Goal: Task Accomplishment & Management: Manage account settings

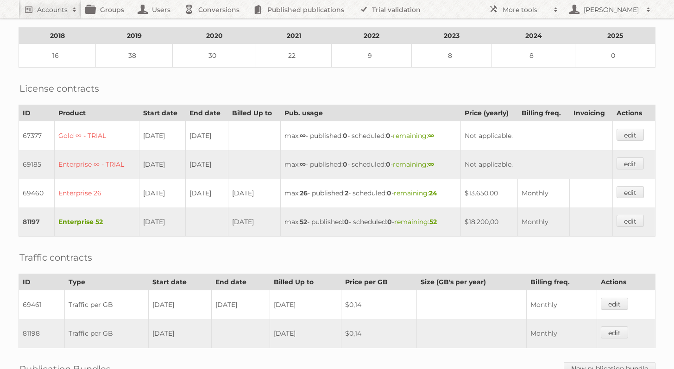
scroll to position [313, 0]
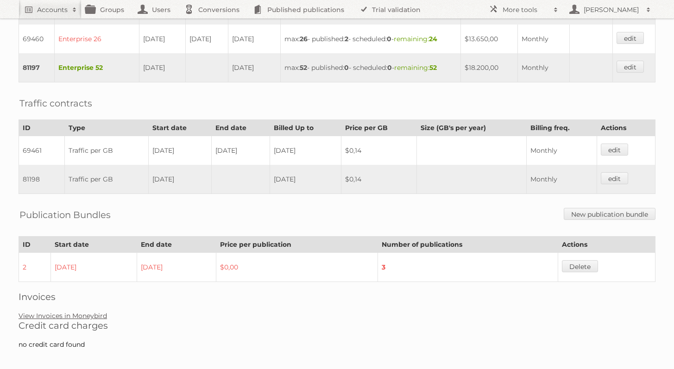
click at [85, 312] on link "View Invoices in Moneybird" at bounding box center [63, 316] width 88 height 8
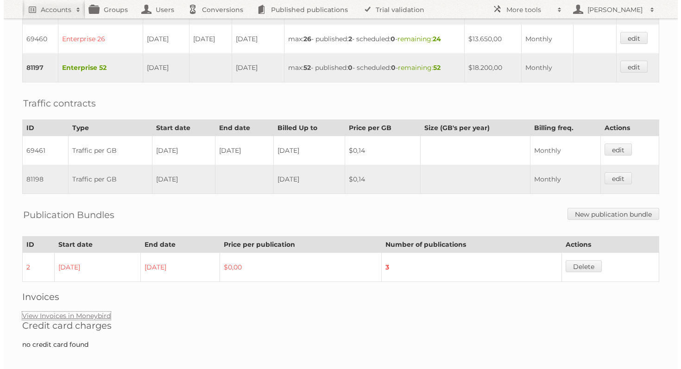
scroll to position [0, 0]
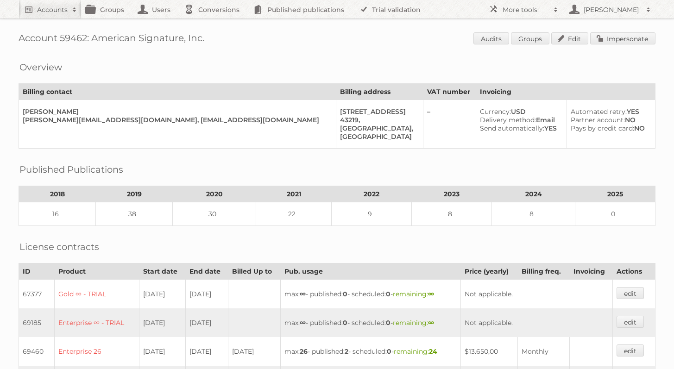
drag, startPoint x: 76, startPoint y: 111, endPoint x: 20, endPoint y: 112, distance: 55.6
click at [20, 112] on td "Chris Lanfersiek chris.lanfersiek@americansignature.com, invoices@americansigna…" at bounding box center [177, 124] width 317 height 49
copy div "Chris Lanfersiek"
click at [573, 42] on link "Edit" at bounding box center [569, 38] width 37 height 12
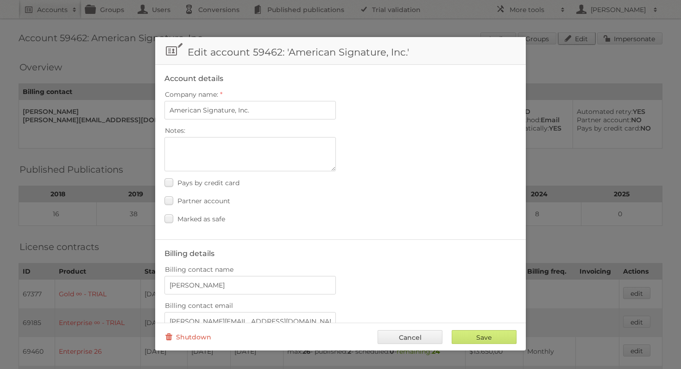
scroll to position [93, 0]
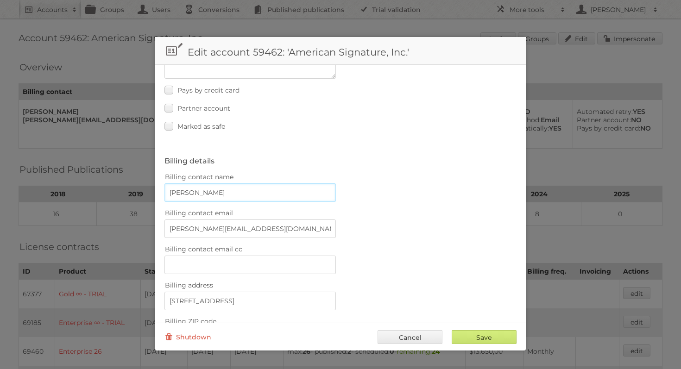
drag, startPoint x: 232, startPoint y: 186, endPoint x: 168, endPoint y: 187, distance: 63.9
click at [168, 187] on input "Chris Lanfersiek" at bounding box center [249, 192] width 171 height 19
click at [220, 196] on input "Chris Lanfersiek" at bounding box center [249, 192] width 171 height 19
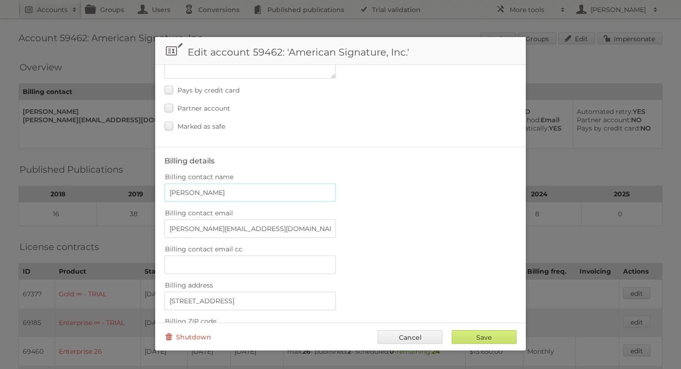
click at [220, 196] on input "Chris Lanfersiek" at bounding box center [249, 192] width 171 height 19
type input "Ryan Dezso"
click at [239, 220] on input "chris.lanfersiek@americansignature.com, invoices@americansignature.coupahost.com" at bounding box center [249, 229] width 171 height 19
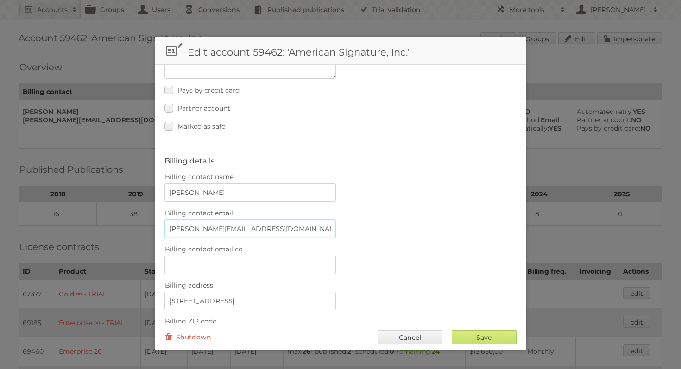
drag, startPoint x: 303, startPoint y: 227, endPoint x: 148, endPoint y: 222, distance: 155.2
click at [148, 222] on body "Accounts Search Advanced Search Create new account Groups Users Conversions Pub…" at bounding box center [340, 184] width 681 height 369
paste input "ryan.dezso@americansignature.com"
drag, startPoint x: 291, startPoint y: 226, endPoint x: 370, endPoint y: 230, distance: 79.3
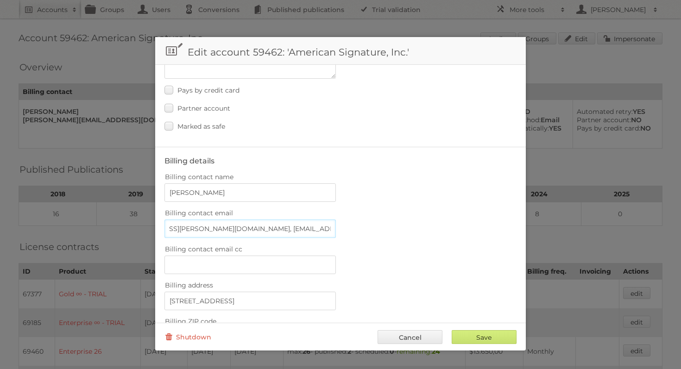
click at [370, 230] on div "Billing contact email ryan.dezso@americansignature.com, invoices@americansignat…" at bounding box center [340, 222] width 352 height 31
type input "ryan.dezso@americansignature.com"
paste input "invoices@americansignature.coupahost.com"
type input "invoices@americansignature.coupahost.com"
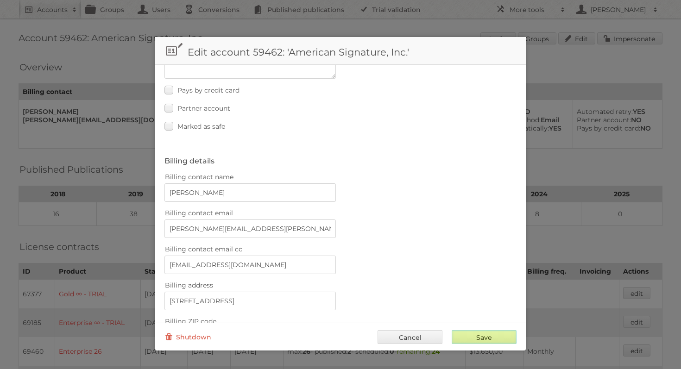
click at [487, 333] on input "Save" at bounding box center [484, 337] width 65 height 14
type input "..."
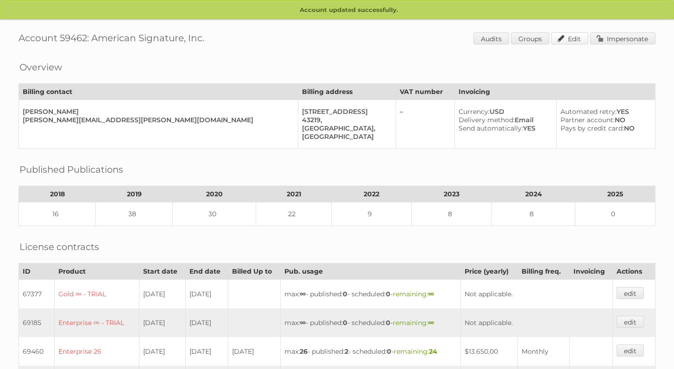
click at [561, 33] on link "Edit" at bounding box center [569, 38] width 37 height 12
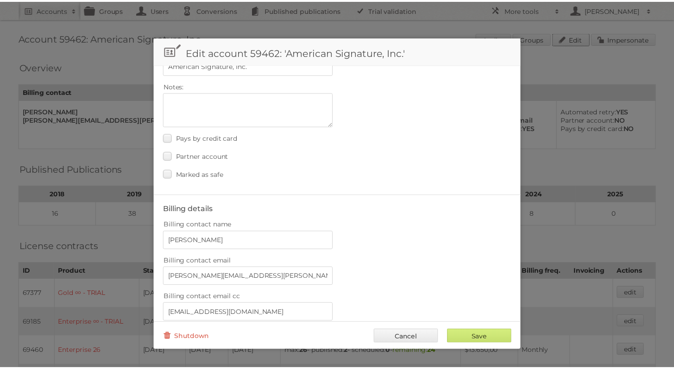
scroll to position [98, 0]
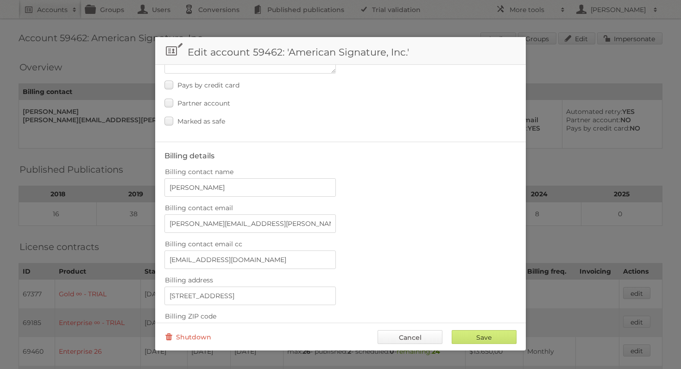
click at [424, 335] on link "Cancel" at bounding box center [410, 337] width 65 height 14
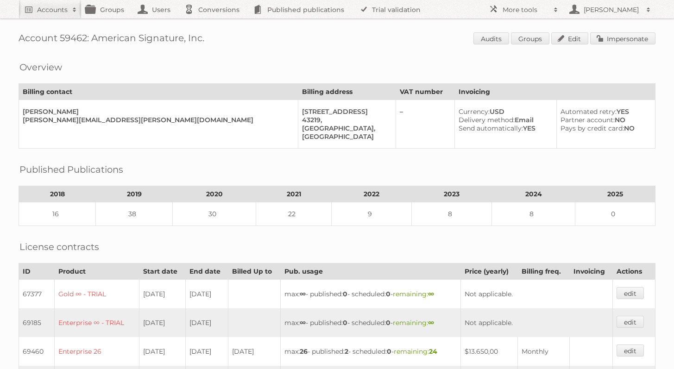
scroll to position [54, 0]
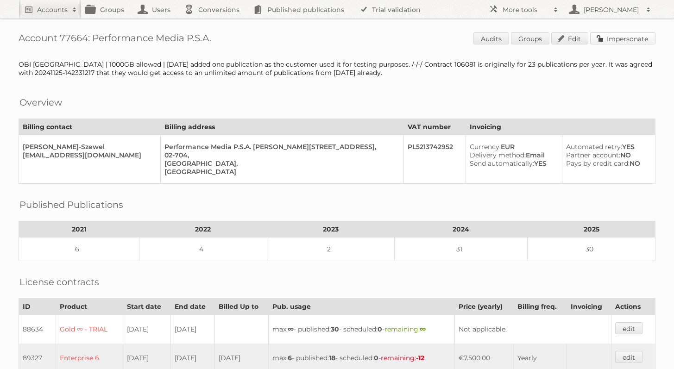
click at [631, 40] on link "Impersonate" at bounding box center [622, 38] width 65 height 12
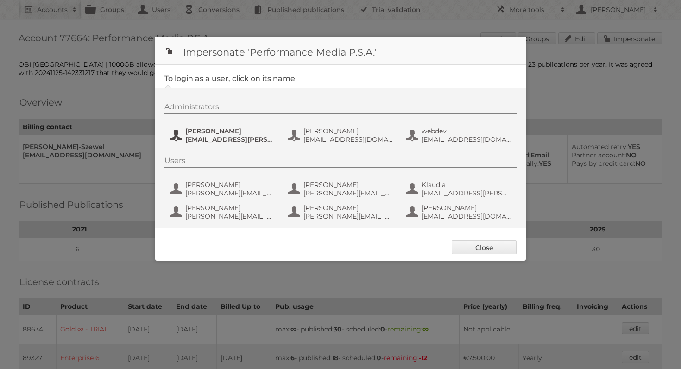
click at [203, 129] on span "[PERSON_NAME]" at bounding box center [230, 131] width 90 height 8
